Goal: Transaction & Acquisition: Purchase product/service

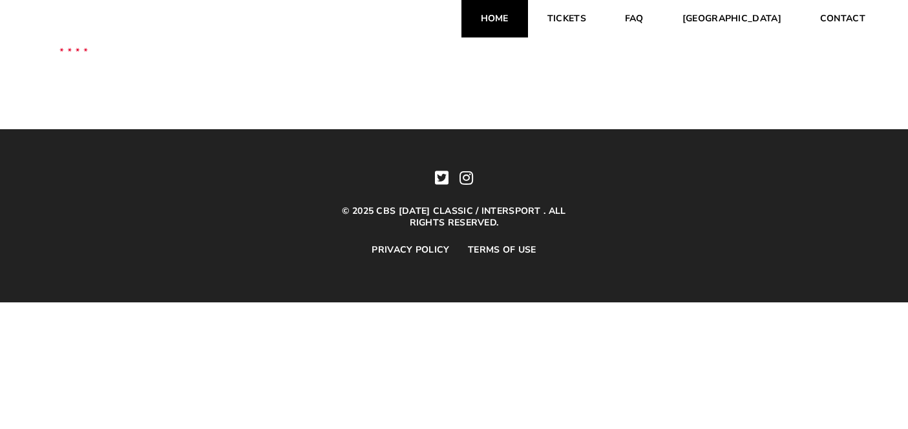
click at [528, 22] on link "Home" at bounding box center [494, 18] width 67 height 37
